Goal: Transaction & Acquisition: Purchase product/service

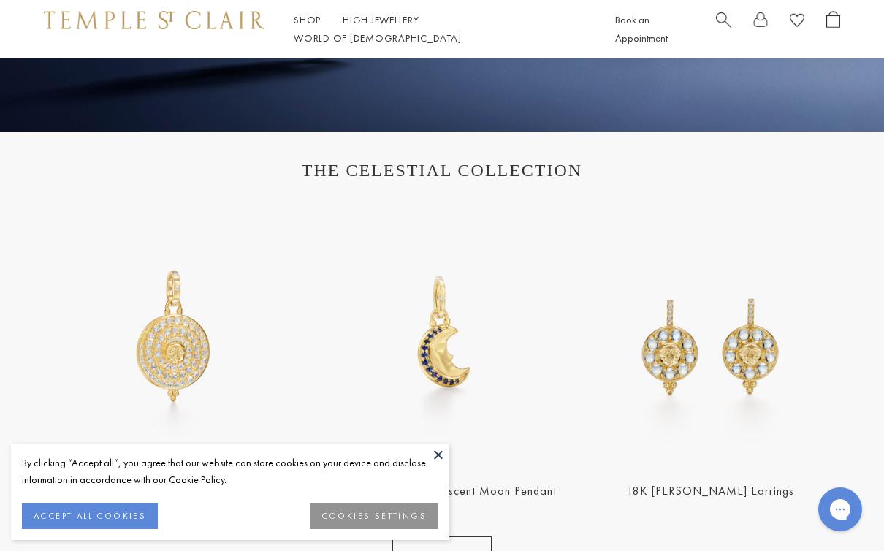
scroll to position [403, 0]
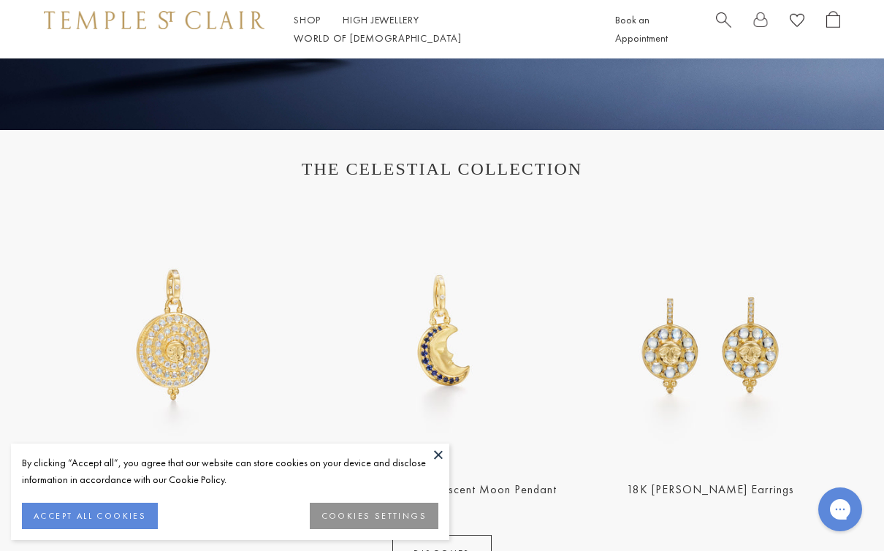
click at [440, 465] on button at bounding box center [438, 454] width 22 height 22
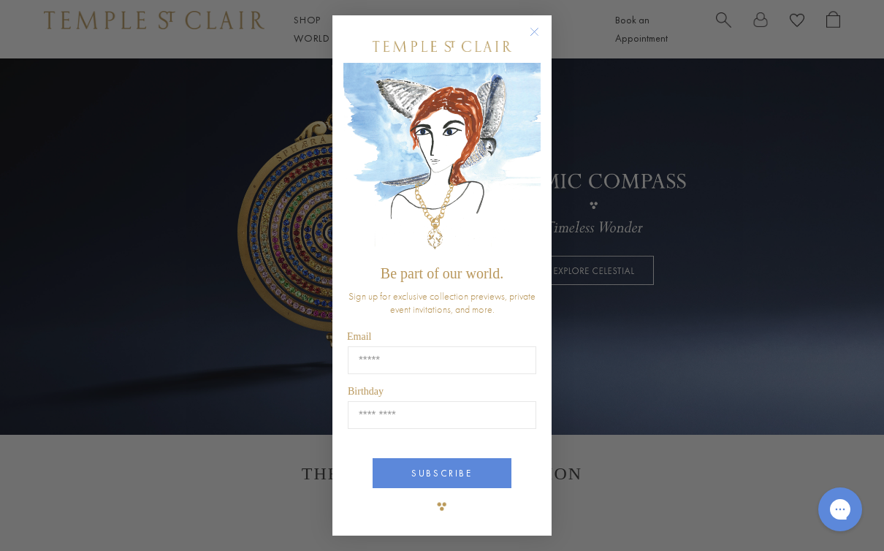
scroll to position [98, 0]
click at [527, 29] on circle "Close dialog" at bounding box center [535, 32] width 18 height 18
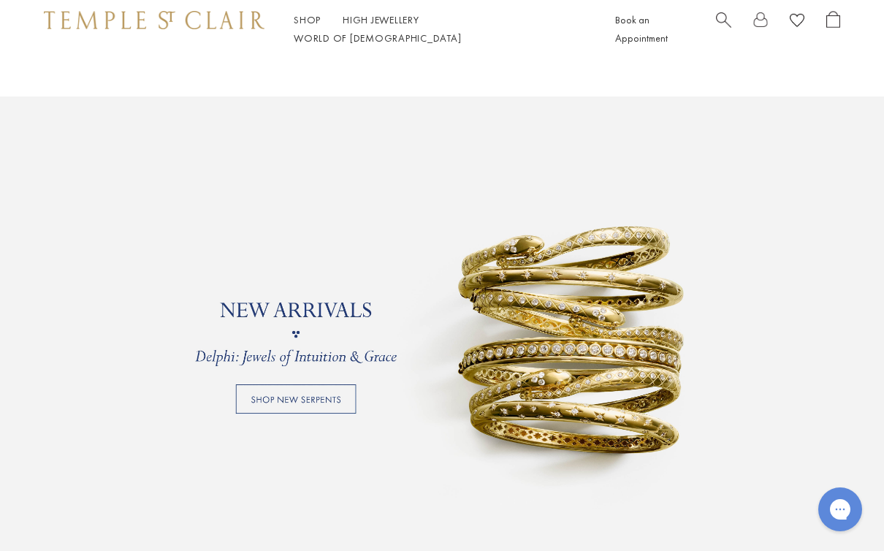
scroll to position [966, 0]
click at [716, 26] on span "Search" at bounding box center [723, 18] width 15 height 15
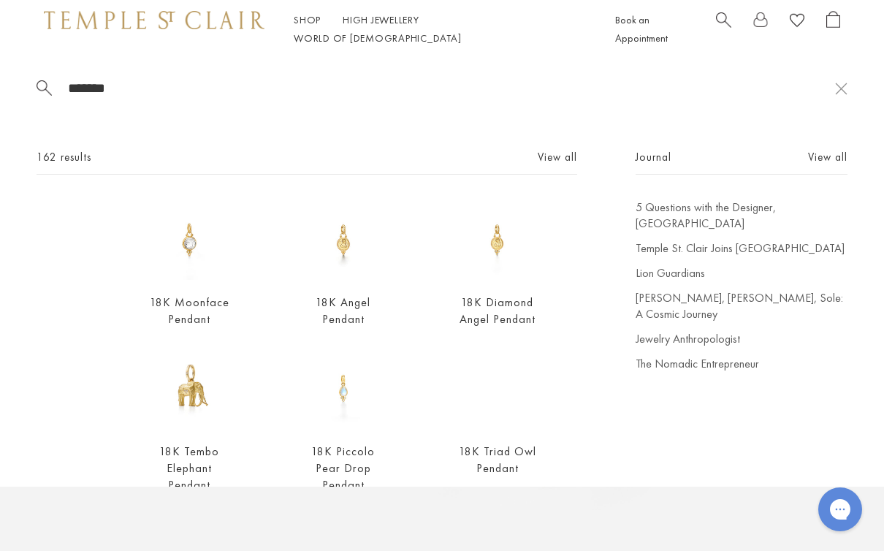
scroll to position [0, 0]
type input "*******"
click at [557, 165] on link "View all" at bounding box center [557, 157] width 39 height 16
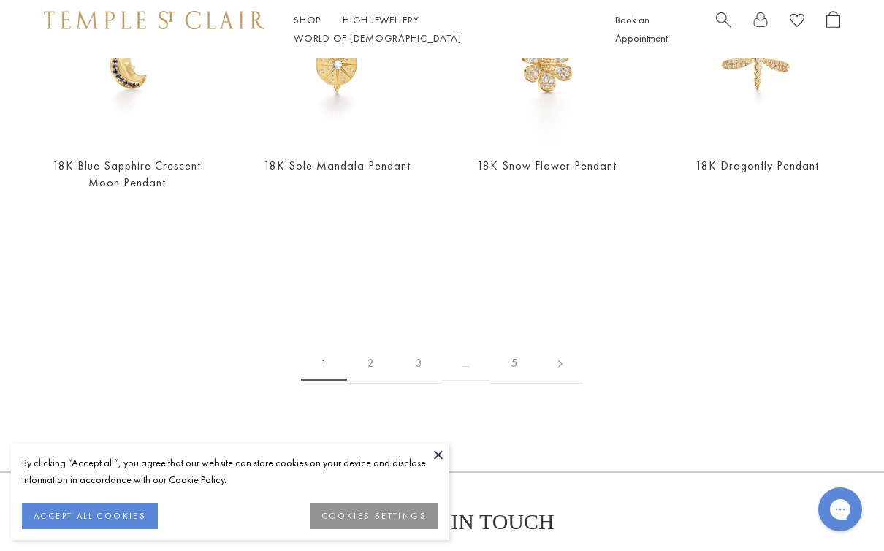
scroll to position [2466, 0]
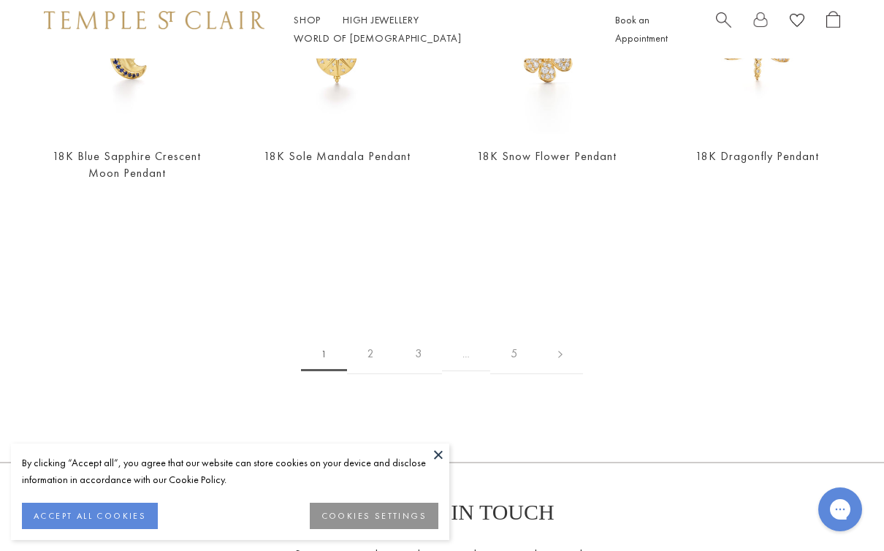
click at [552, 355] on link at bounding box center [560, 354] width 45 height 40
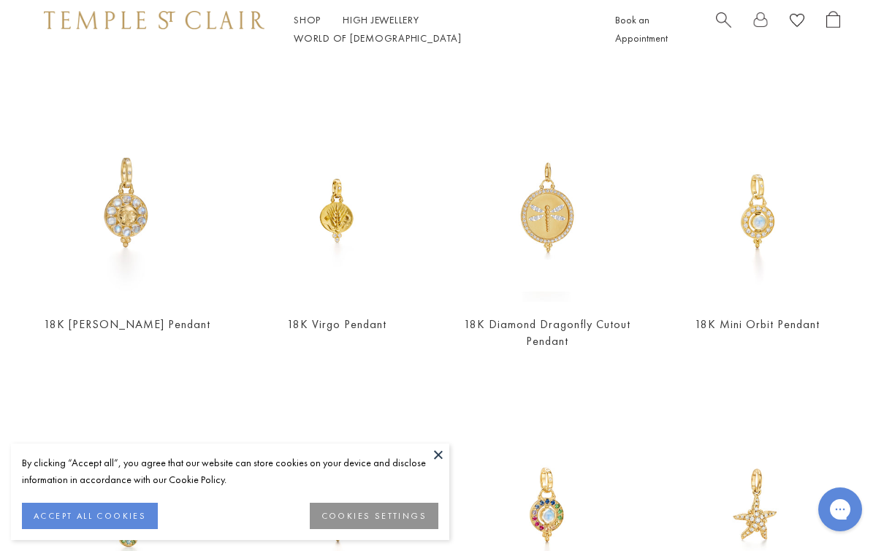
scroll to position [1813, 0]
